Goal: Navigation & Orientation: Understand site structure

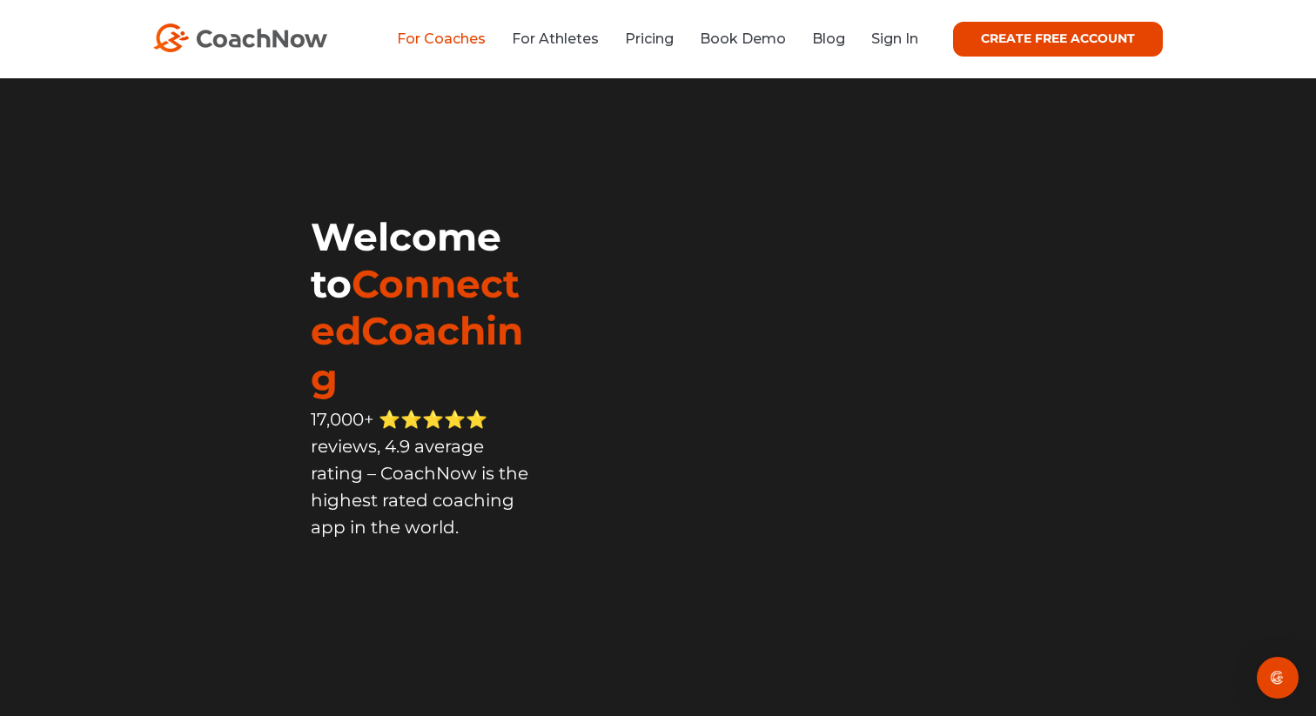
click at [444, 43] on link "For Coaches" at bounding box center [441, 38] width 89 height 17
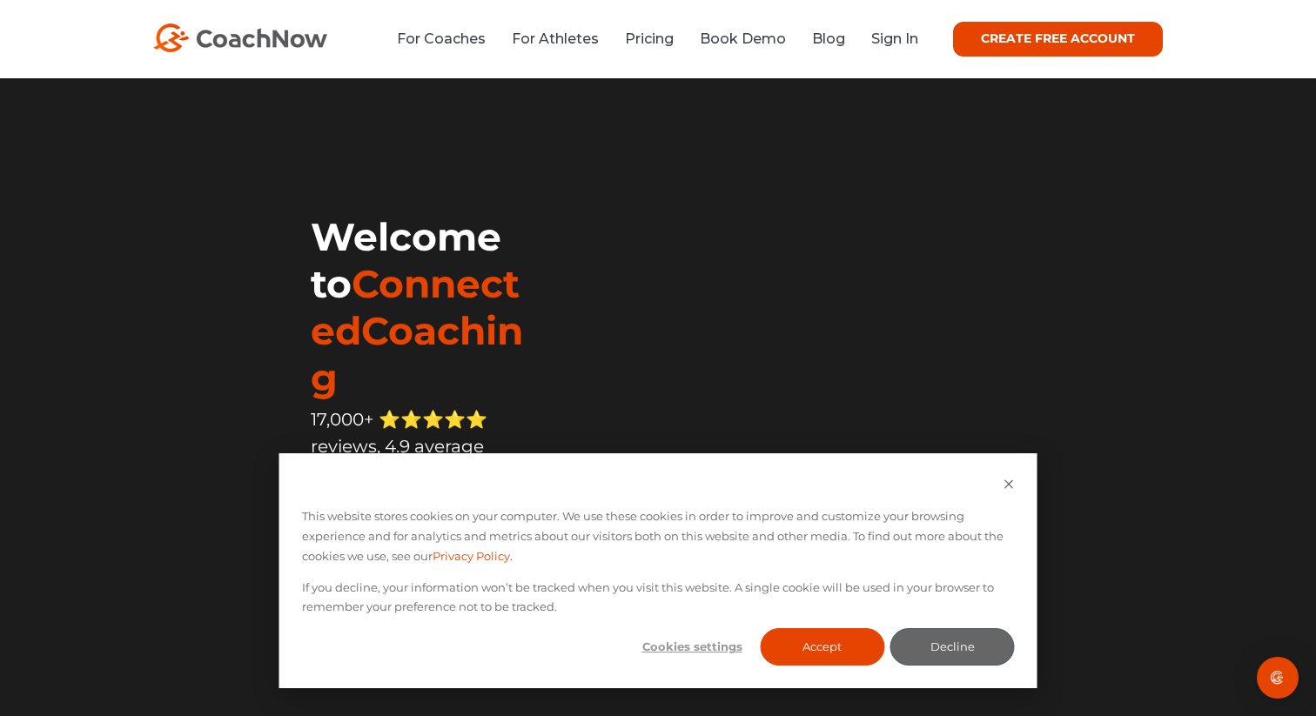
click at [274, 48] on img at bounding box center [240, 37] width 174 height 29
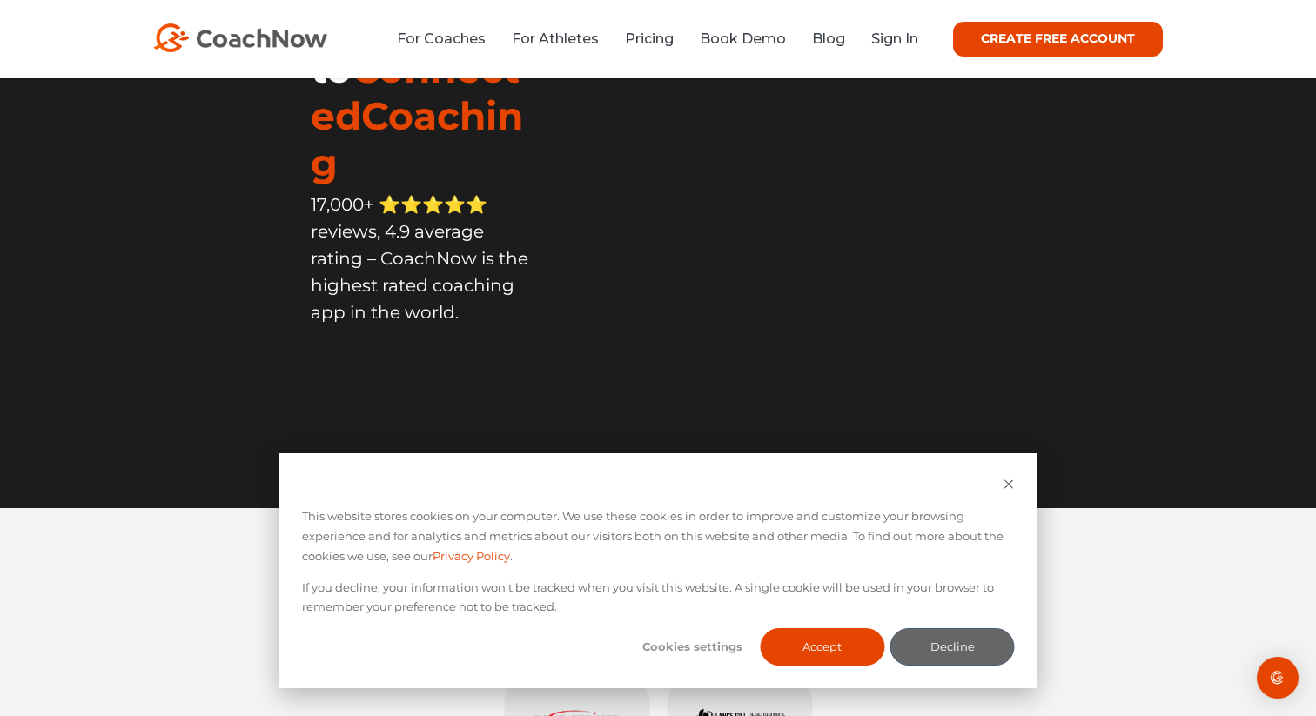
scroll to position [232, 0]
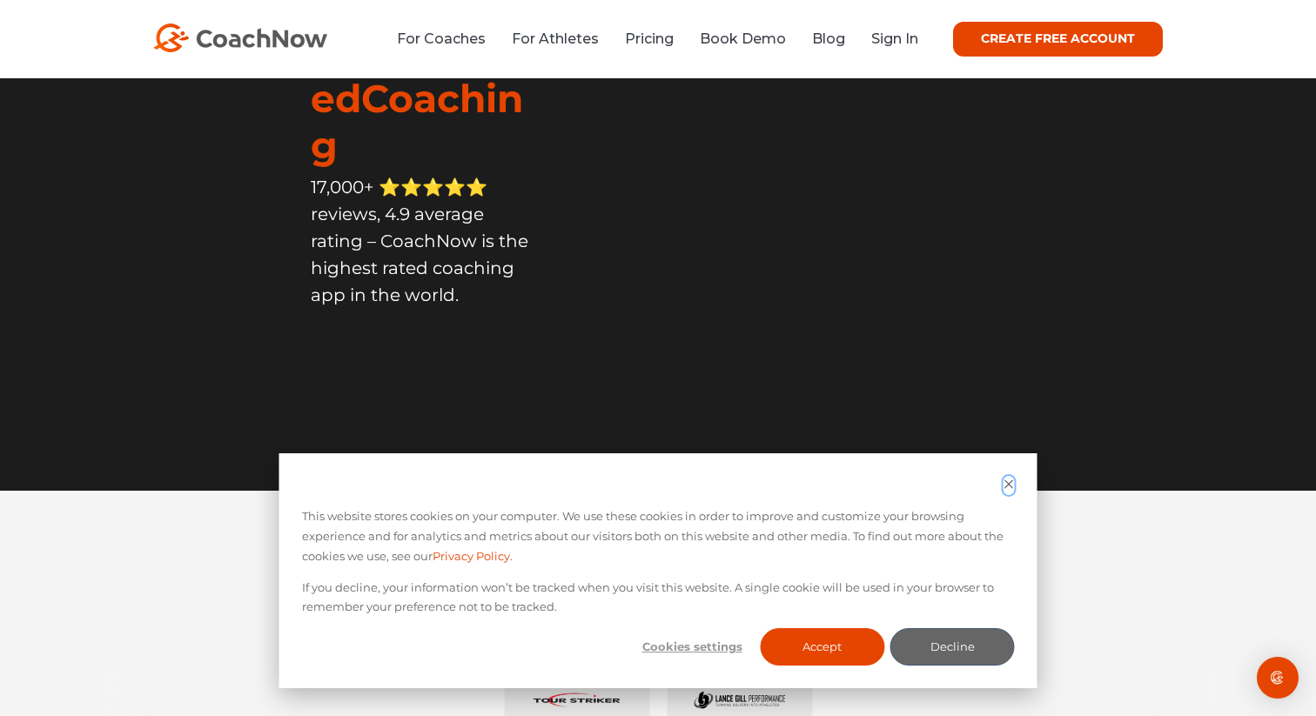
click at [1008, 480] on icon "Dismiss cookie banner" at bounding box center [1008, 484] width 11 height 11
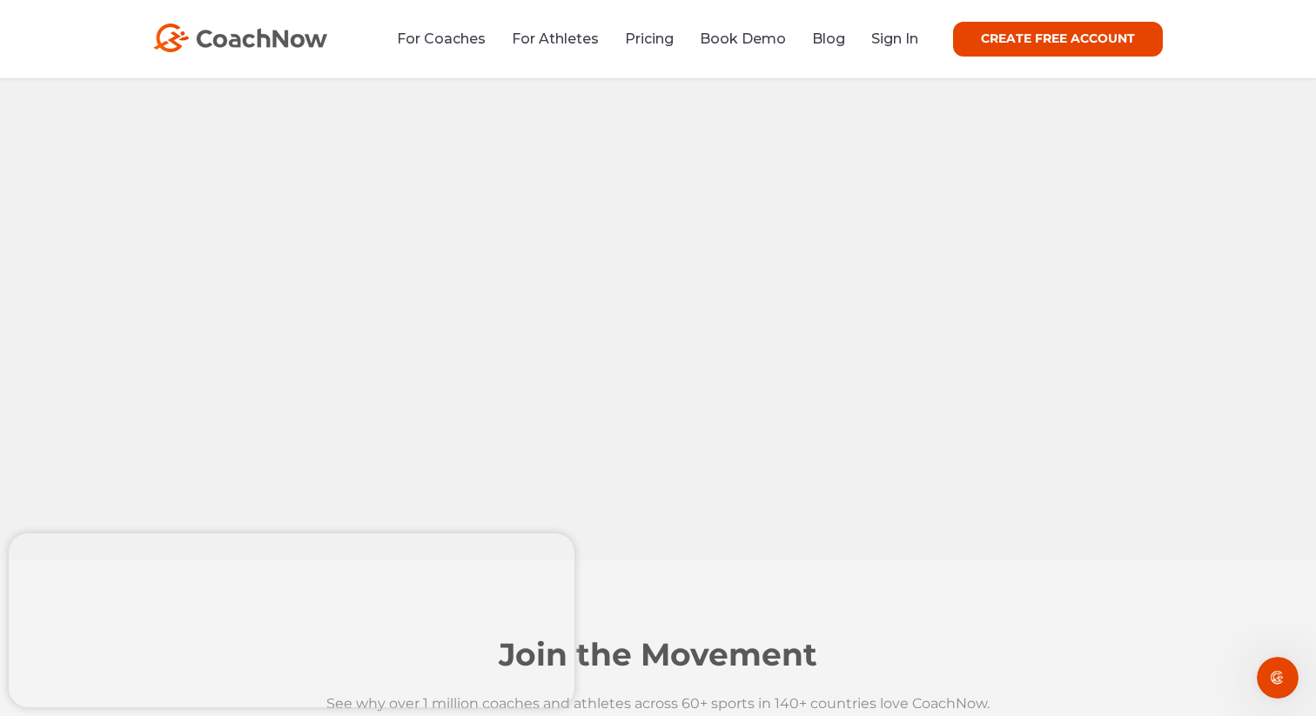
scroll to position [1202, 0]
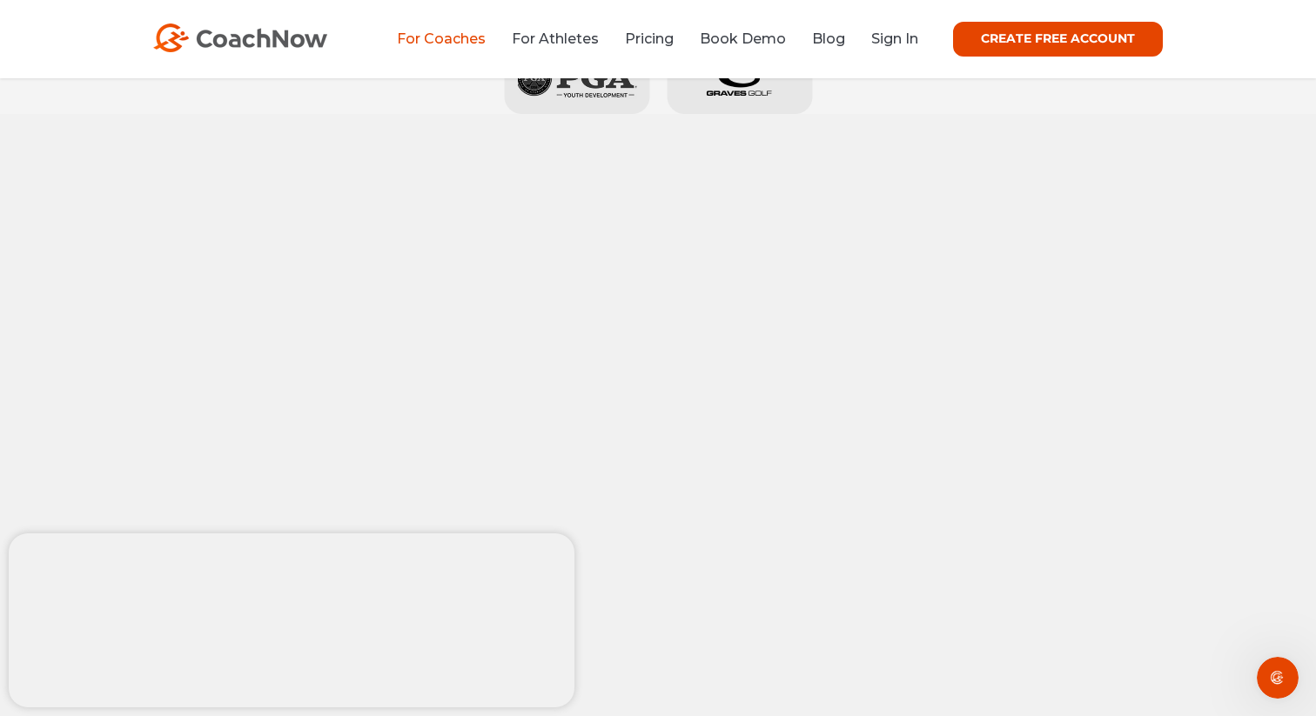
click at [442, 32] on link "For Coaches" at bounding box center [441, 38] width 89 height 17
click at [574, 36] on link "For Athletes" at bounding box center [555, 38] width 87 height 17
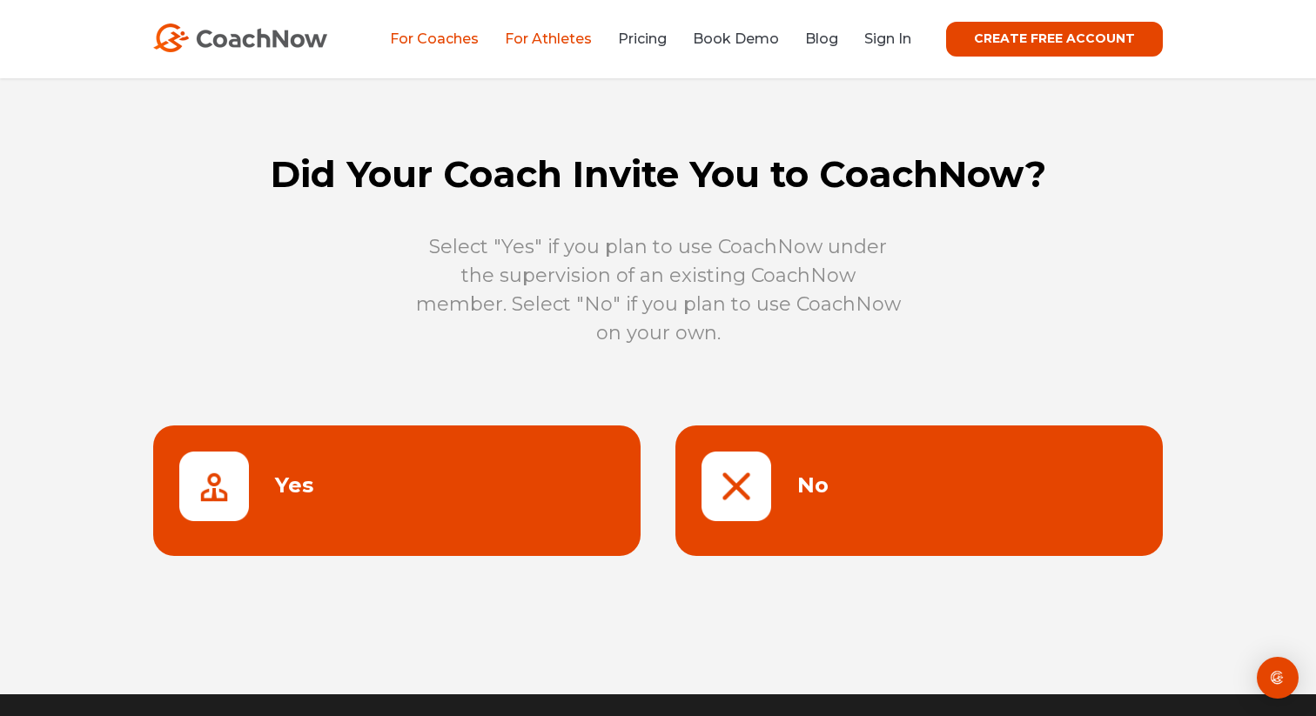
click at [431, 32] on link "For Coaches" at bounding box center [434, 38] width 89 height 17
